Goal: Transaction & Acquisition: Purchase product/service

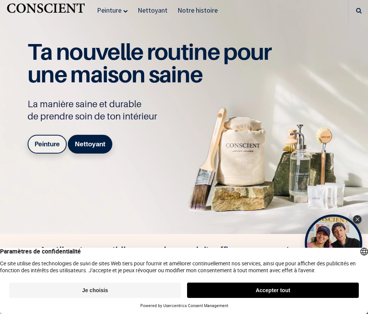
scroll to position [19, 0]
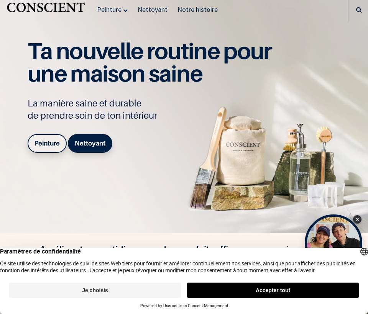
click at [283, 291] on button "Accepter tout" at bounding box center [273, 290] width 172 height 15
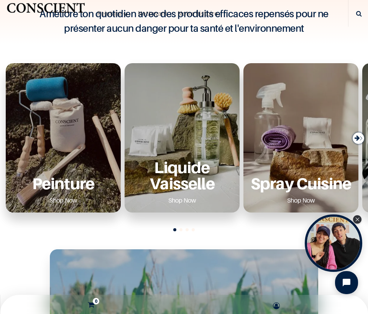
scroll to position [257, 0]
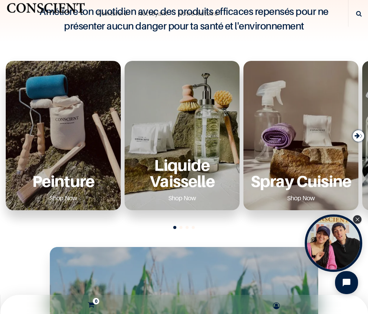
click at [83, 163] on div "Peinture Shop Now" at bounding box center [63, 180] width 103 height 47
click at [77, 185] on p "Peinture" at bounding box center [63, 181] width 103 height 16
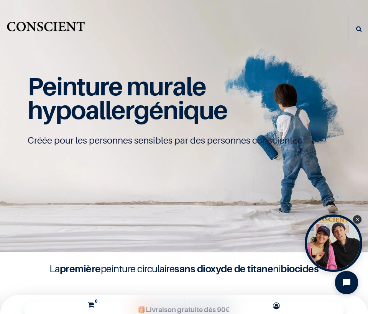
scroll to position [0, 0]
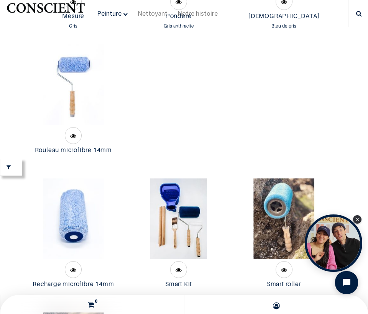
scroll to position [2410, 0]
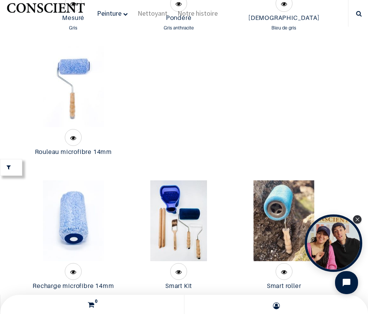
click at [80, 69] on img at bounding box center [73, 86] width 61 height 81
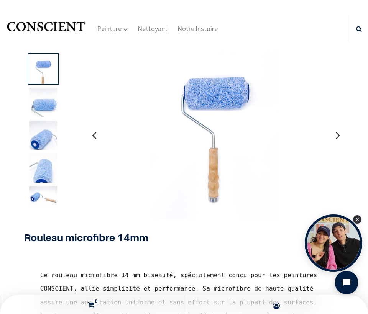
click at [48, 174] on img at bounding box center [43, 173] width 28 height 38
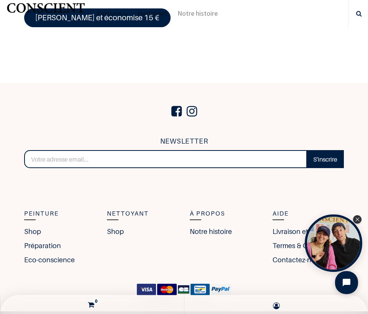
scroll to position [836, 0]
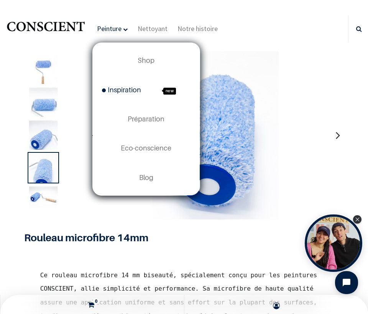
click at [127, 90] on span "Inspiration" at bounding box center [121, 90] width 39 height 8
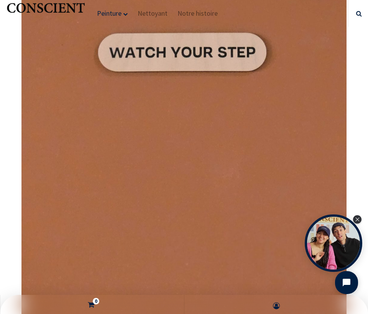
scroll to position [9587, 0]
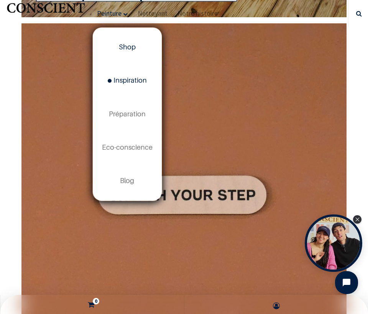
click at [123, 45] on span "Shop" at bounding box center [127, 47] width 17 height 8
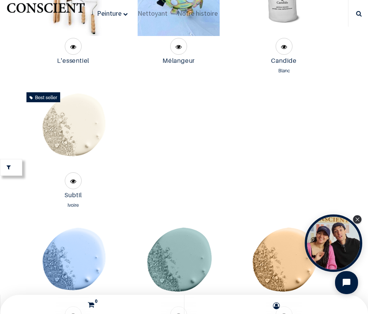
scroll to position [495, 0]
